Goal: Navigation & Orientation: Find specific page/section

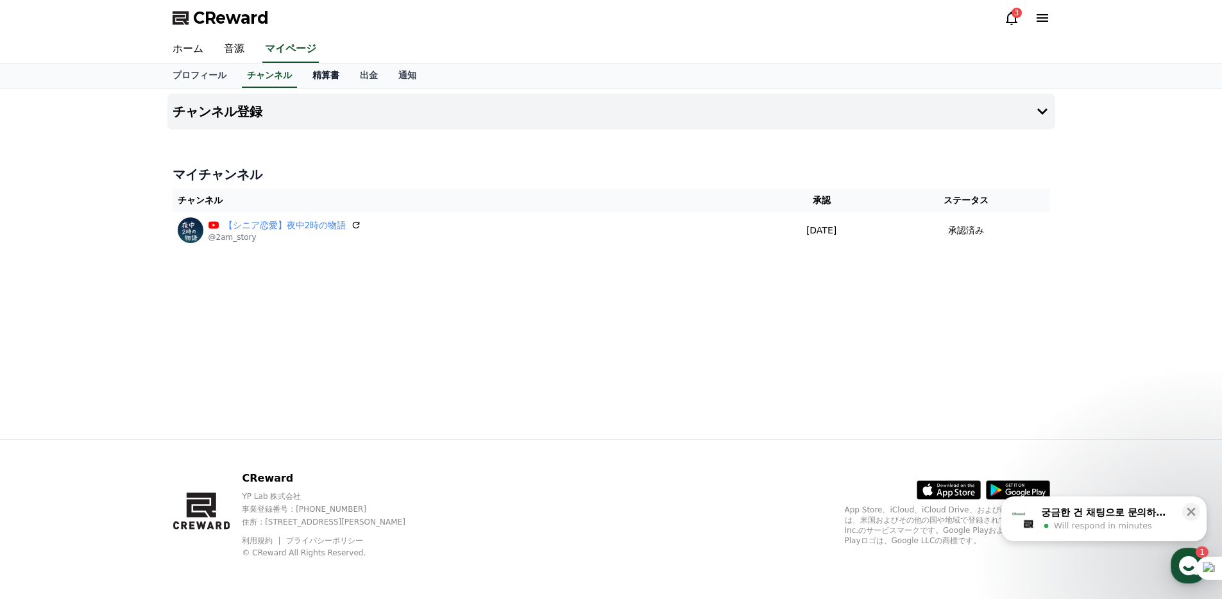
click at [308, 74] on link "精算書" at bounding box center [325, 75] width 47 height 24
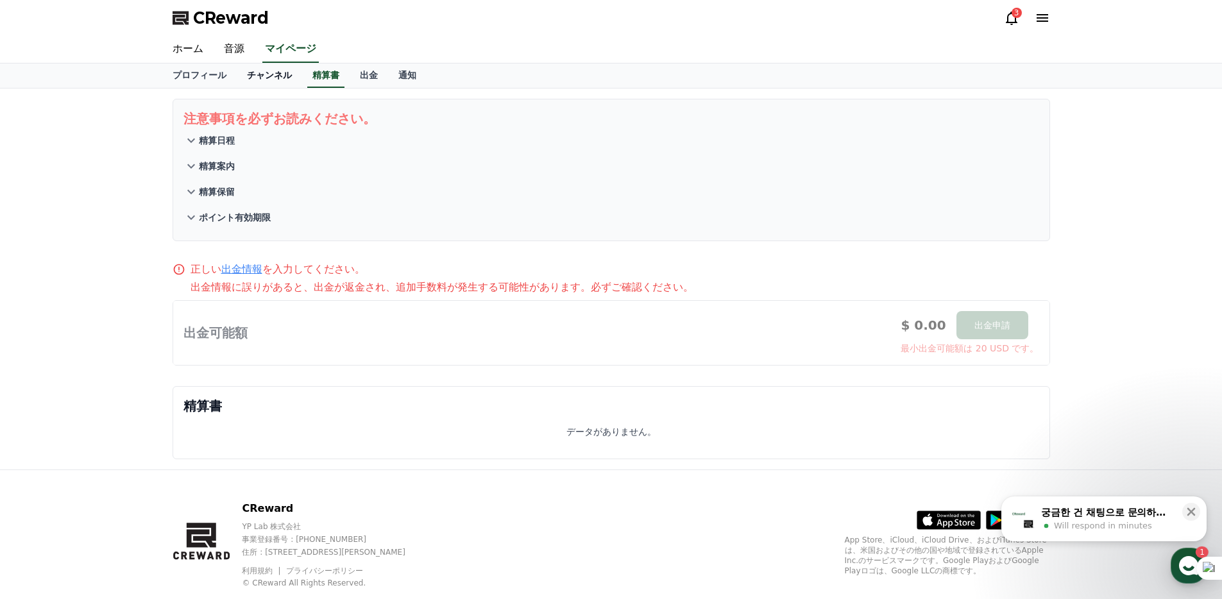
click at [276, 74] on link "チャンネル" at bounding box center [269, 75] width 65 height 24
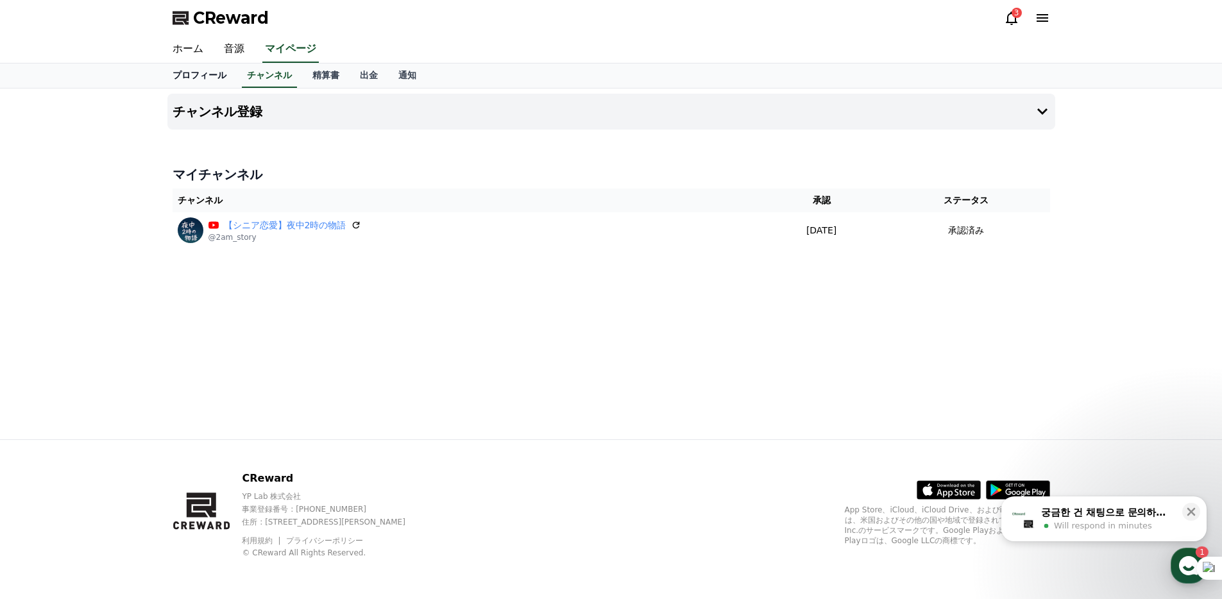
click at [167, 78] on link "プロフィール" at bounding box center [199, 75] width 74 height 24
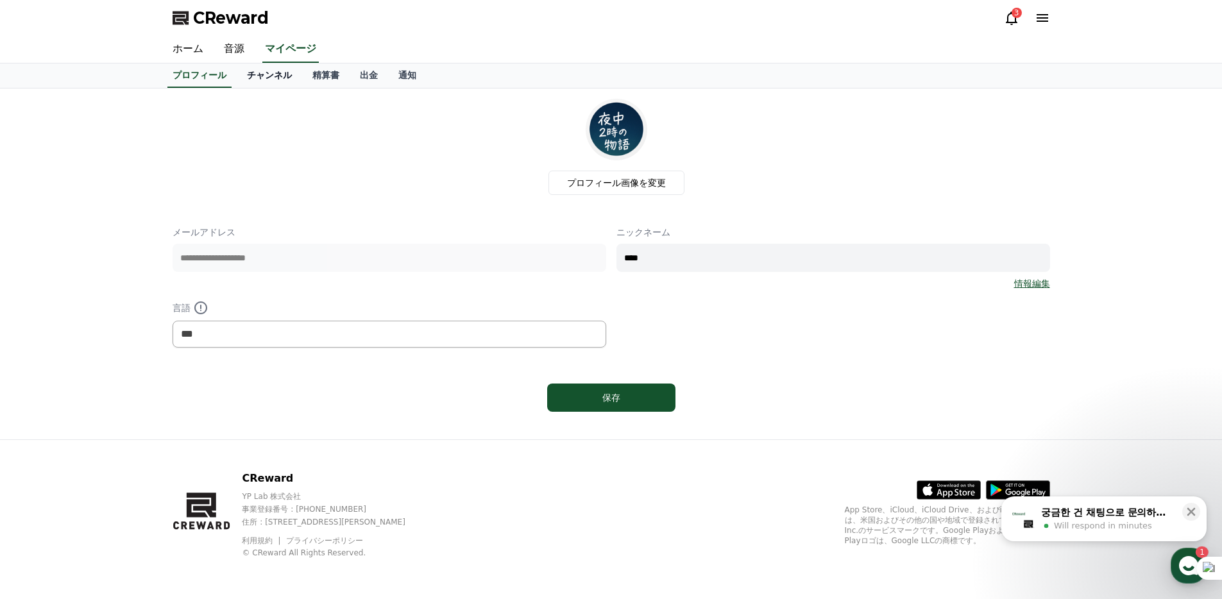
click at [291, 77] on link "チャンネル" at bounding box center [269, 75] width 65 height 24
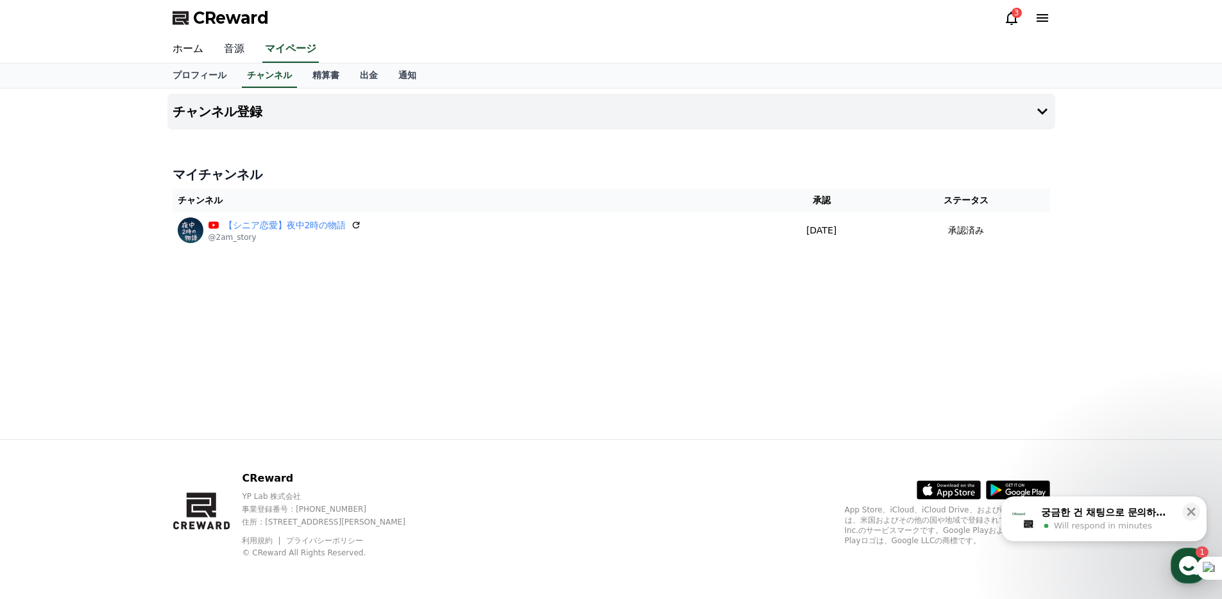
click at [237, 49] on link "音源" at bounding box center [234, 49] width 41 height 27
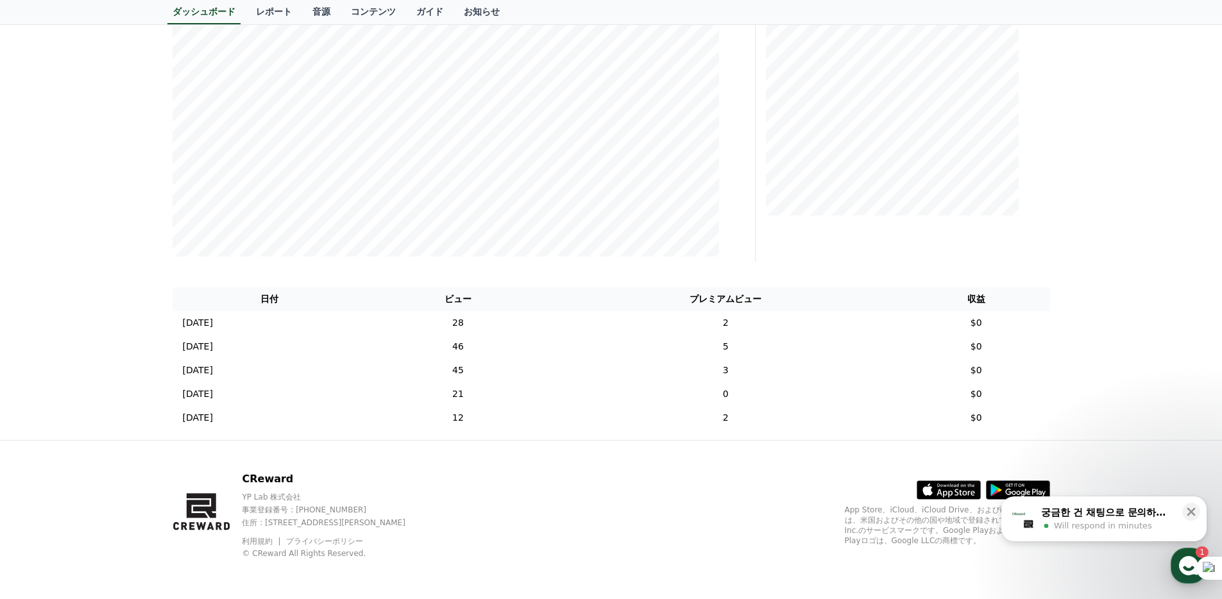
scroll to position [251, 0]
drag, startPoint x: 663, startPoint y: 289, endPoint x: 577, endPoint y: 291, distance: 85.3
click at [548, 291] on th "ビュー" at bounding box center [458, 299] width 182 height 24
click at [612, 291] on th "プレミアムビュー" at bounding box center [725, 299] width 353 height 24
click at [655, 288] on th "プレミアムビュー" at bounding box center [725, 299] width 353 height 24
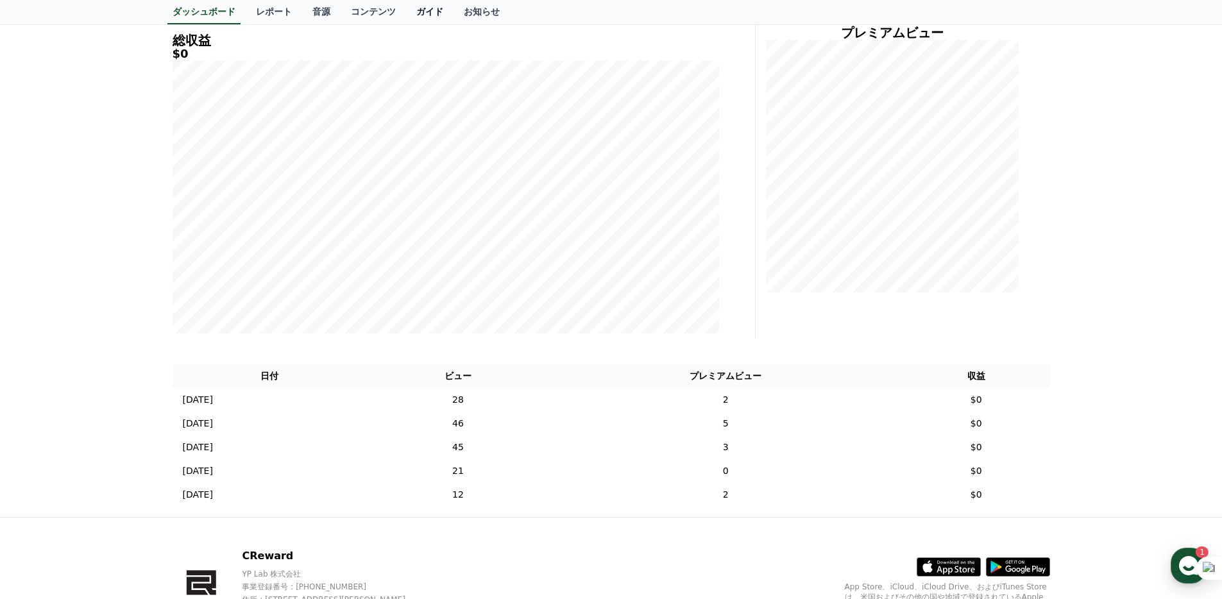
scroll to position [31, 0]
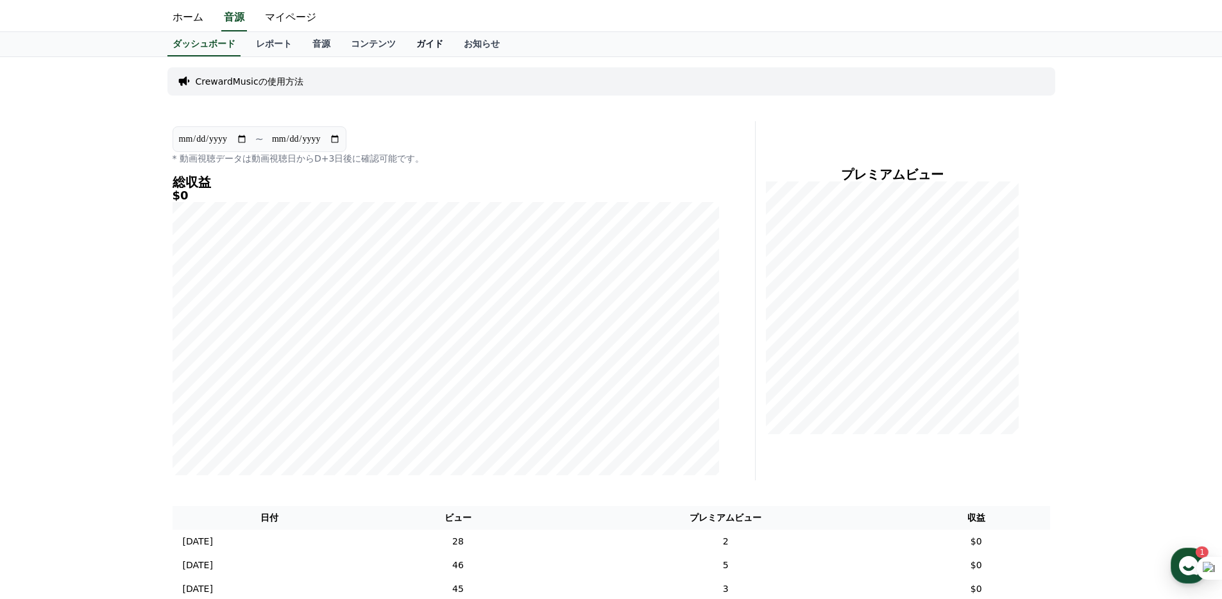
click at [416, 46] on link "ガイド" at bounding box center [429, 44] width 47 height 24
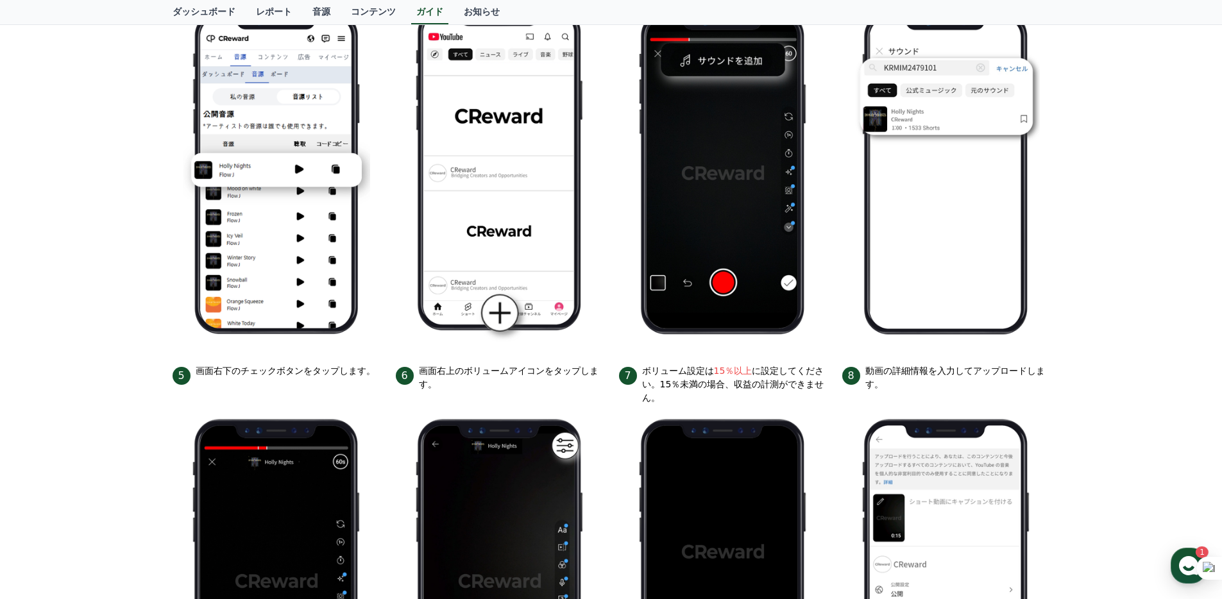
scroll to position [319, 0]
